Goal: Find specific page/section: Find specific page/section

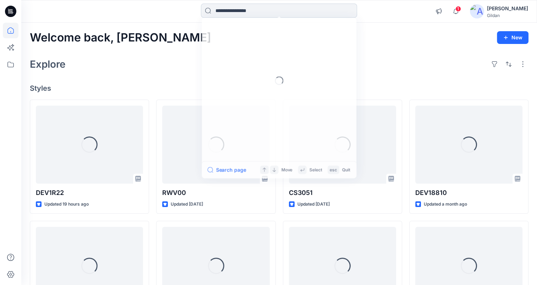
click at [239, 12] on input at bounding box center [279, 11] width 156 height 14
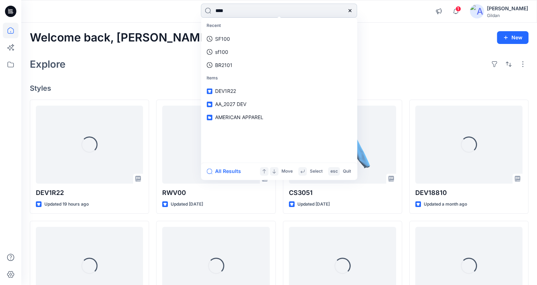
type input "*****"
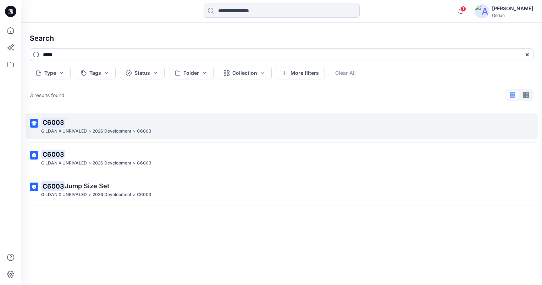
click at [118, 125] on p "C6003" at bounding box center [281, 123] width 480 height 10
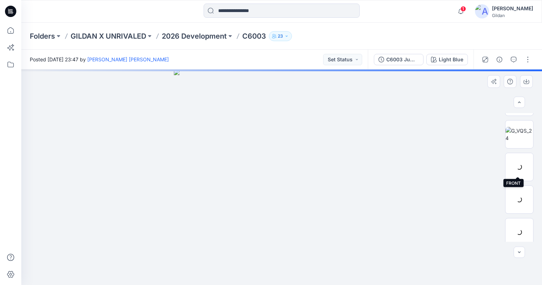
scroll to position [355, 0]
click at [521, 135] on img at bounding box center [519, 131] width 23 height 7
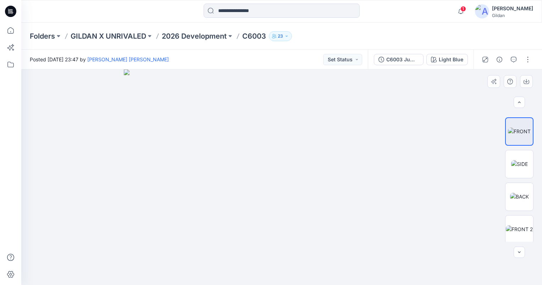
click at [84, 232] on div at bounding box center [281, 178] width 521 height 216
